Goal: Find specific page/section: Find specific page/section

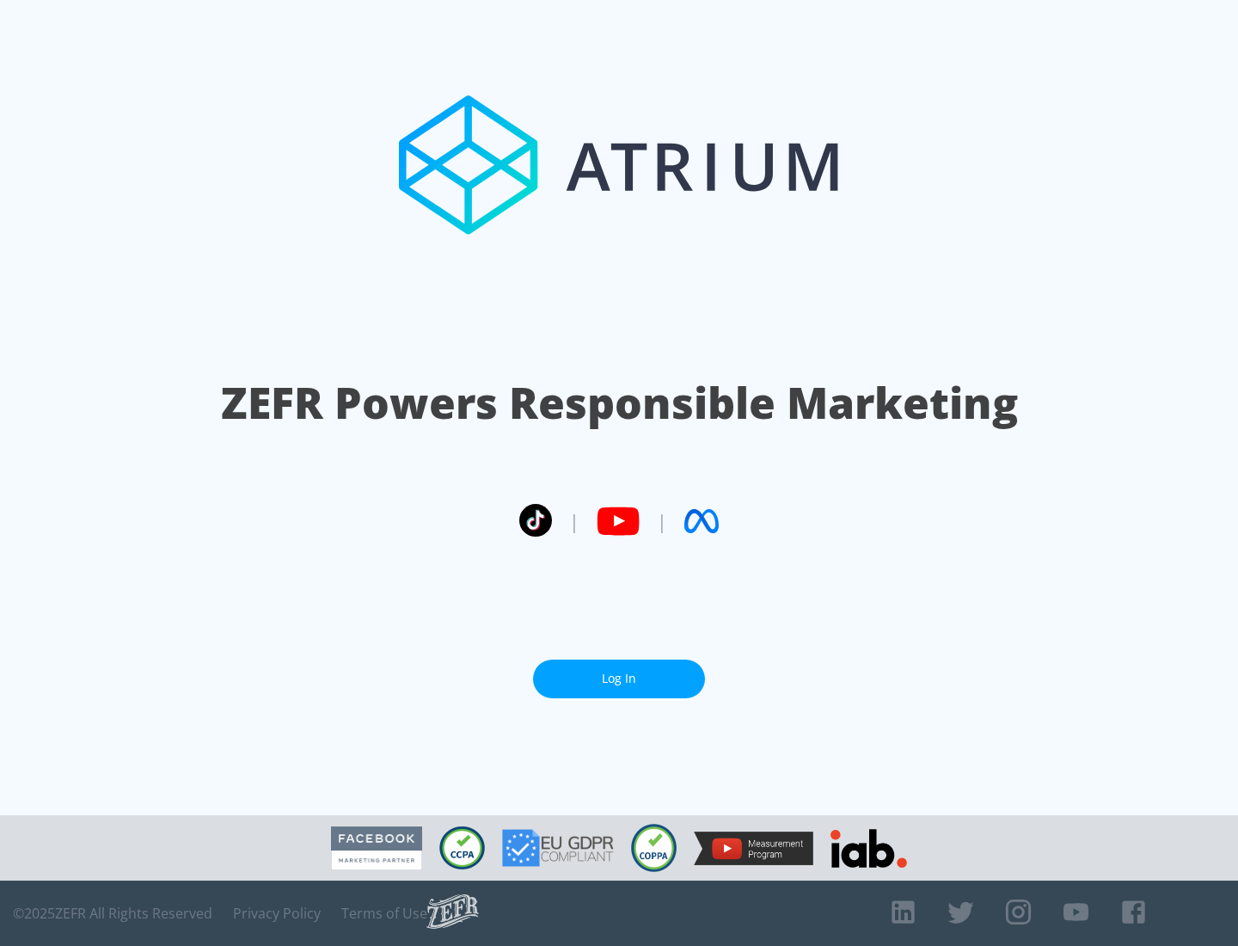
click at [619, 672] on link "Log In" at bounding box center [619, 679] width 172 height 39
